Goal: Information Seeking & Learning: Learn about a topic

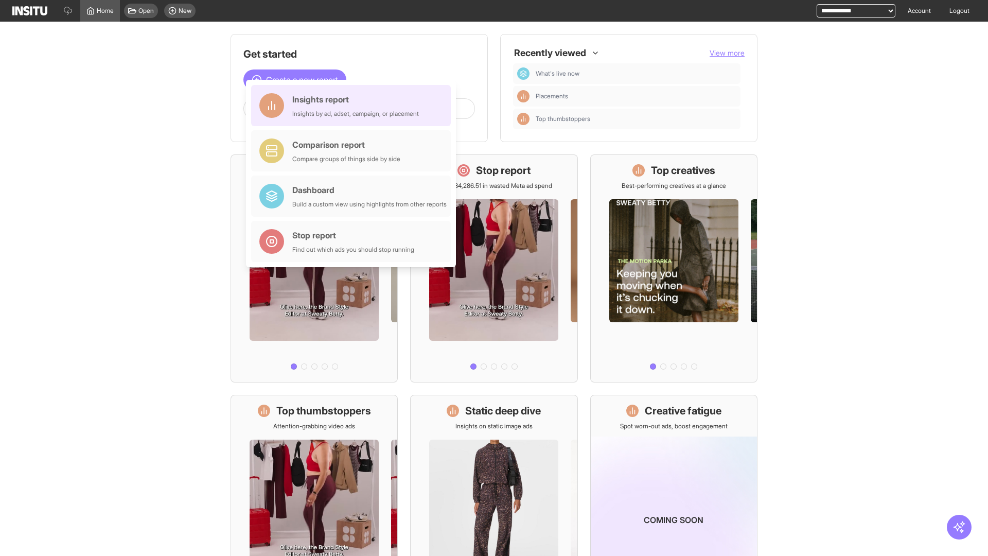
click at [354, 105] on div "Insights report Insights by ad, adset, campaign, or placement" at bounding box center [355, 105] width 127 height 25
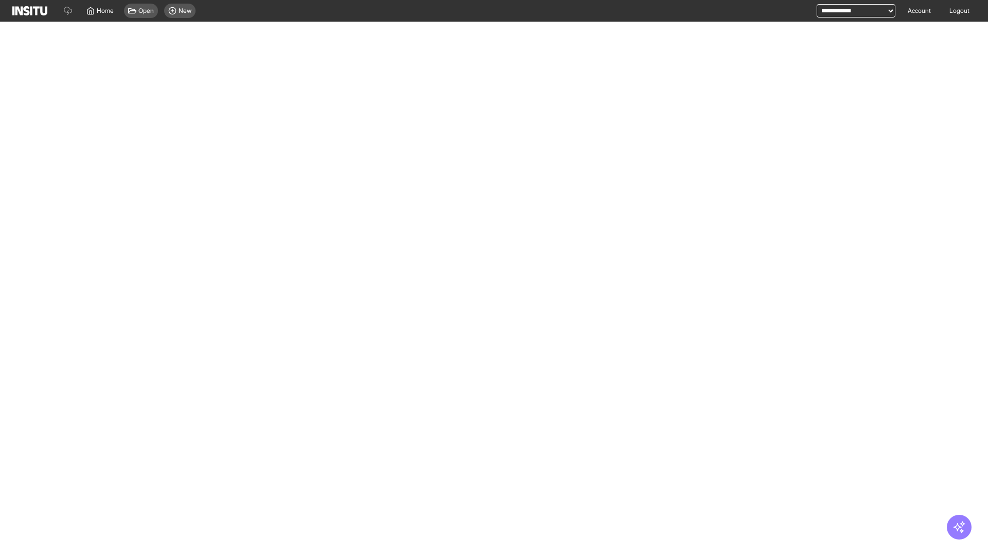
select select "**"
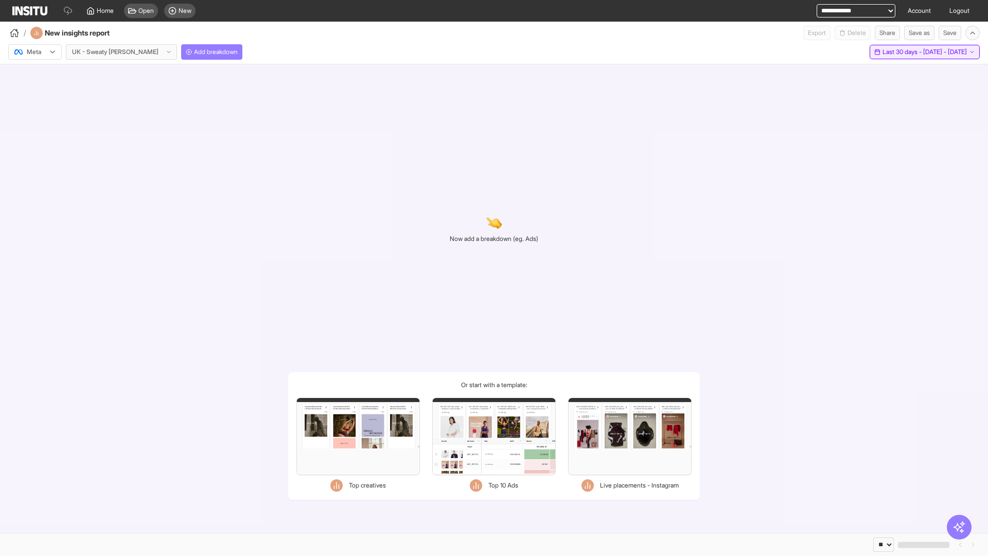
click at [910, 52] on span "Last 30 days - [DATE] - [DATE]" at bounding box center [925, 52] width 84 height 8
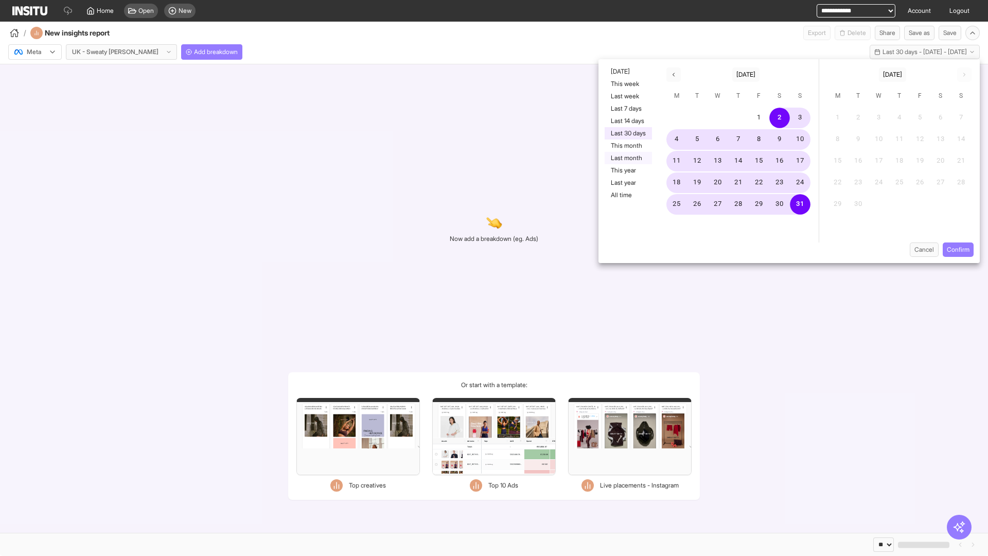
click at [627, 158] on button "Last month" at bounding box center [628, 158] width 47 height 12
